Goal: Task Accomplishment & Management: Manage account settings

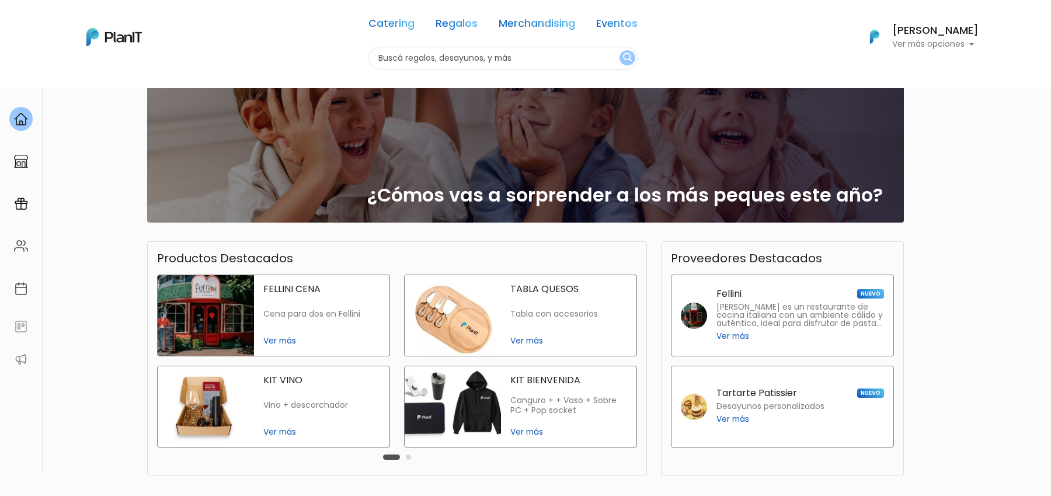
scroll to position [109, 0]
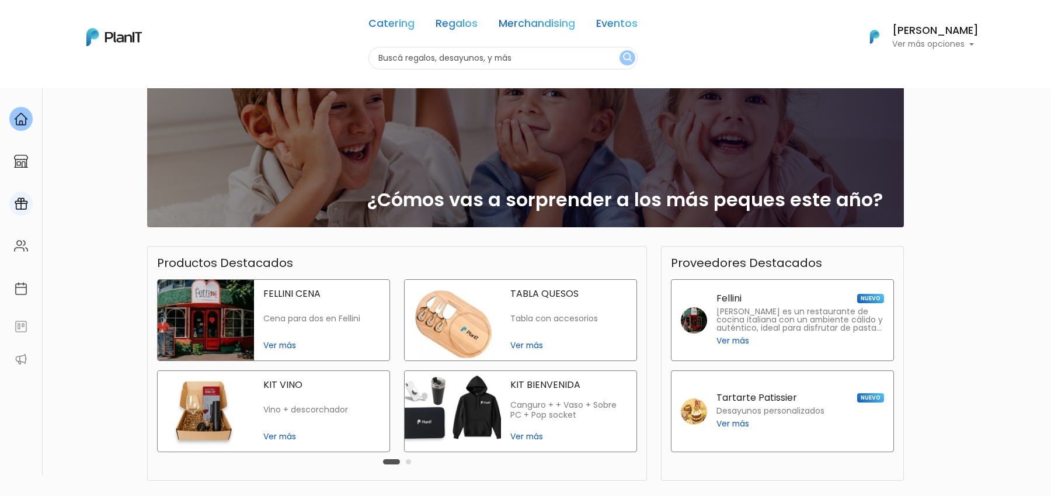
click at [29, 208] on div at bounding box center [20, 203] width 23 height 24
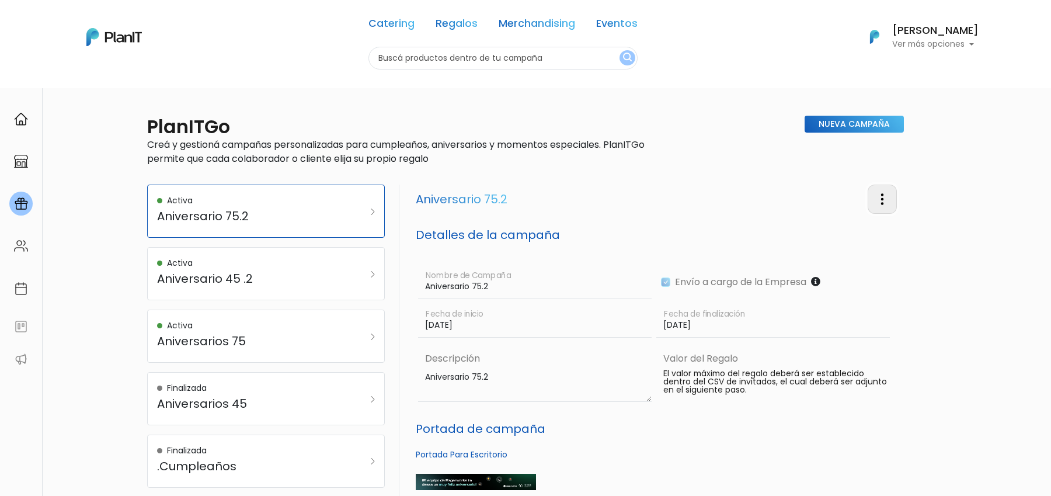
click at [879, 196] on img "button" at bounding box center [882, 199] width 14 height 14
click at [847, 226] on link "Editar Campaña" at bounding box center [844, 232] width 106 height 26
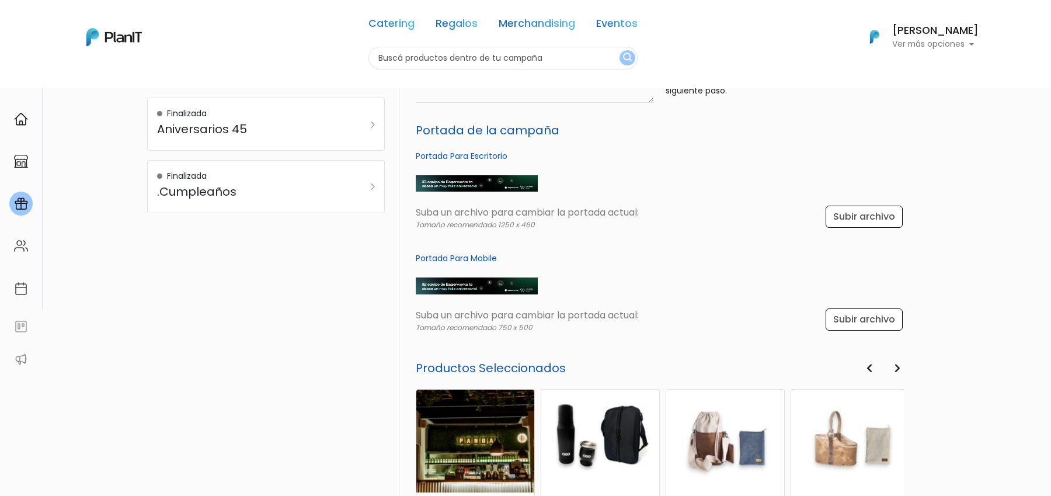
scroll to position [542, 0]
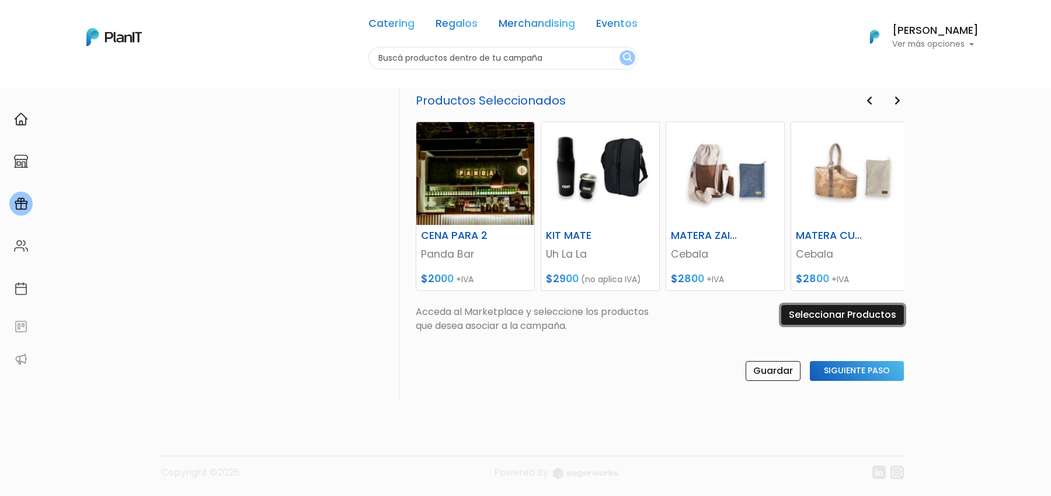
click at [842, 316] on input "Seleccionar Productos" at bounding box center [842, 315] width 123 height 20
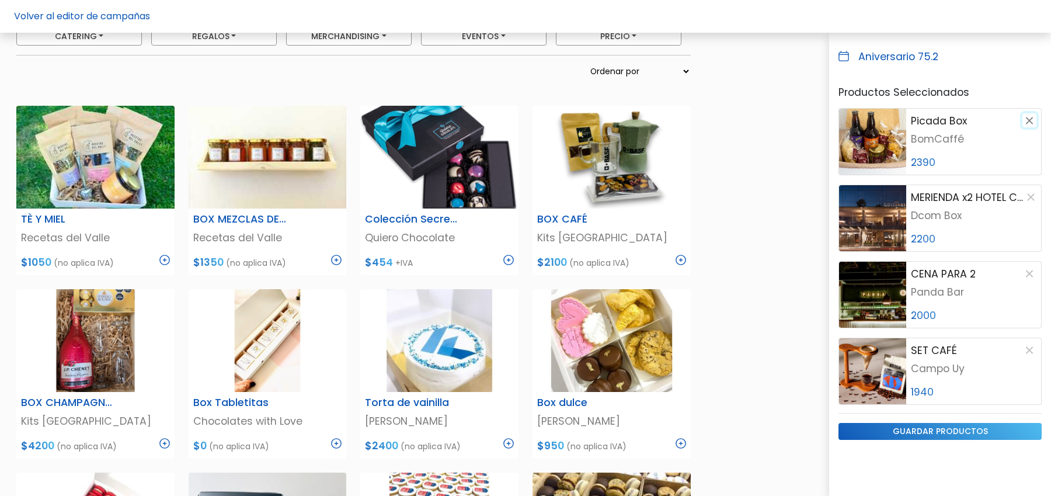
click at [1027, 121] on button "button" at bounding box center [1029, 120] width 14 height 14
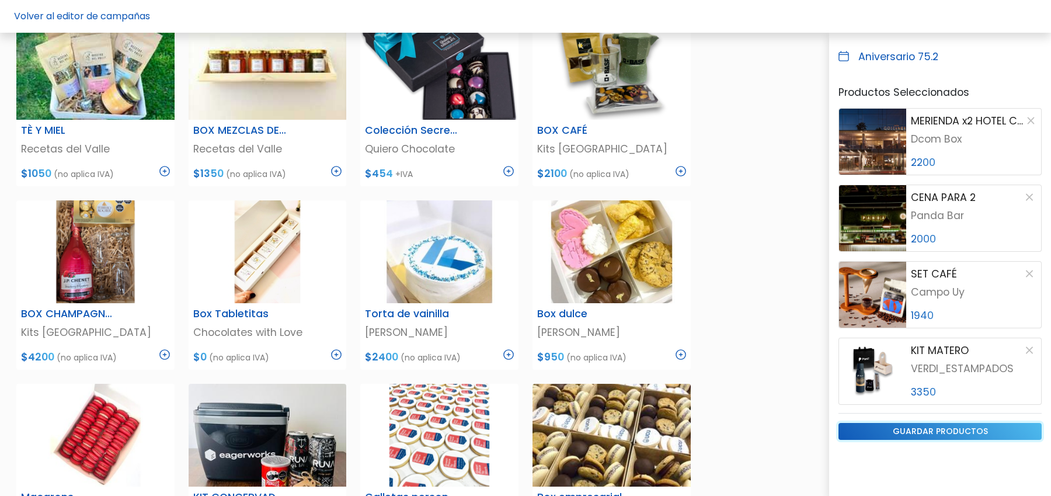
click at [961, 425] on input "guardar productos" at bounding box center [939, 431] width 203 height 17
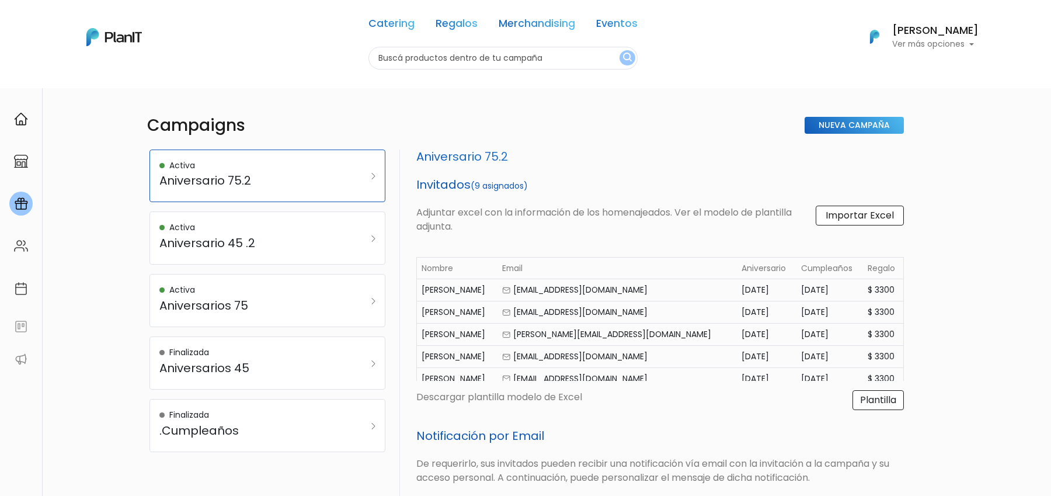
select select "aniversary_date"
click at [923, 41] on p "Ver más opciones" at bounding box center [935, 44] width 86 height 8
click at [913, 168] on link "Cerrar Sesión" at bounding box center [926, 173] width 104 height 23
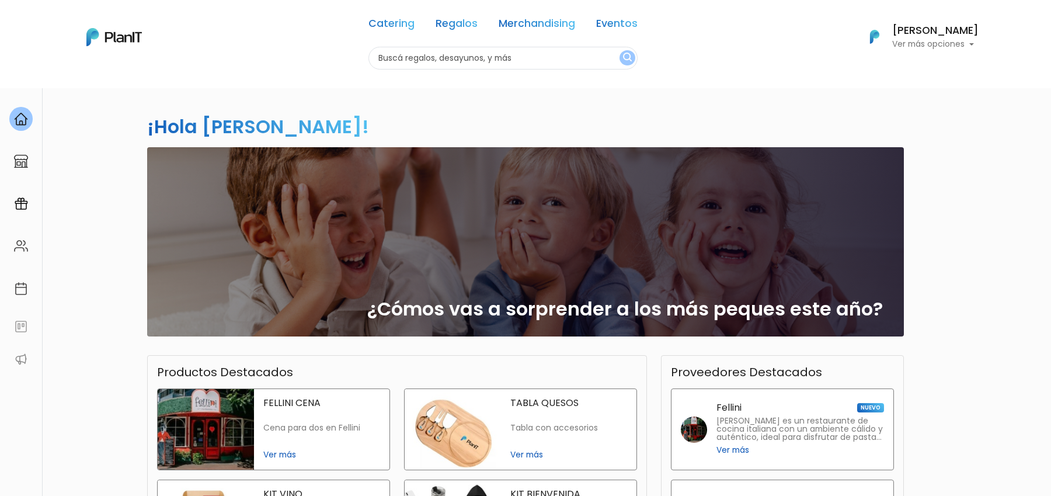
click at [903, 43] on p "Ver más opciones" at bounding box center [935, 44] width 86 height 8
click at [904, 172] on link "Cerrar Sesión" at bounding box center [926, 173] width 104 height 23
